Goal: Check status

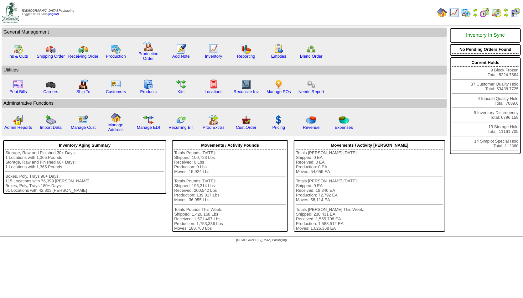
click at [475, 14] on img at bounding box center [475, 15] width 5 height 5
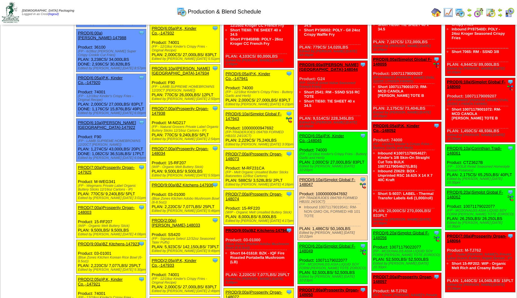
scroll to position [101, 0]
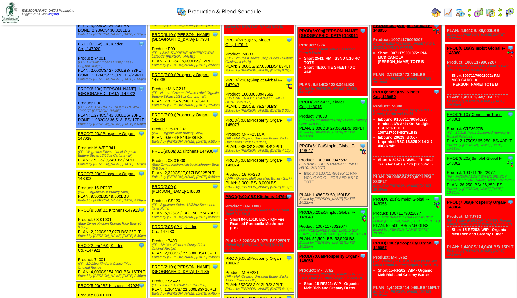
click at [500, 13] on img at bounding box center [500, 15] width 5 height 5
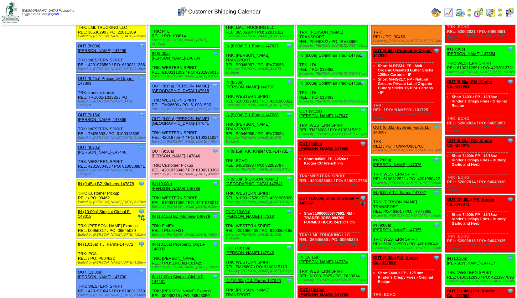
scroll to position [1, 0]
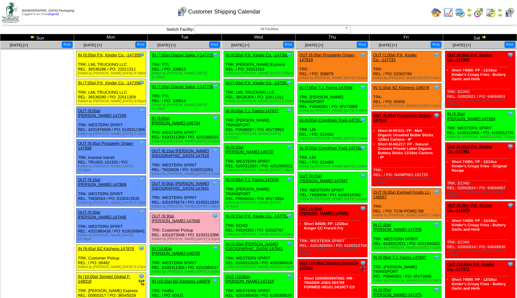
click at [32, 35] on img at bounding box center [32, 36] width 5 height 5
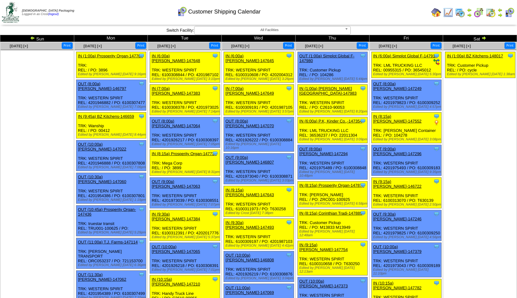
click at [483, 39] on img at bounding box center [483, 37] width 5 height 5
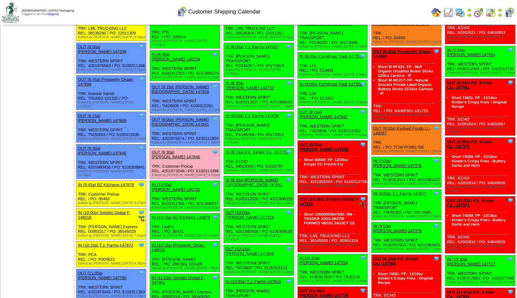
scroll to position [68, 0]
